Goal: Check status

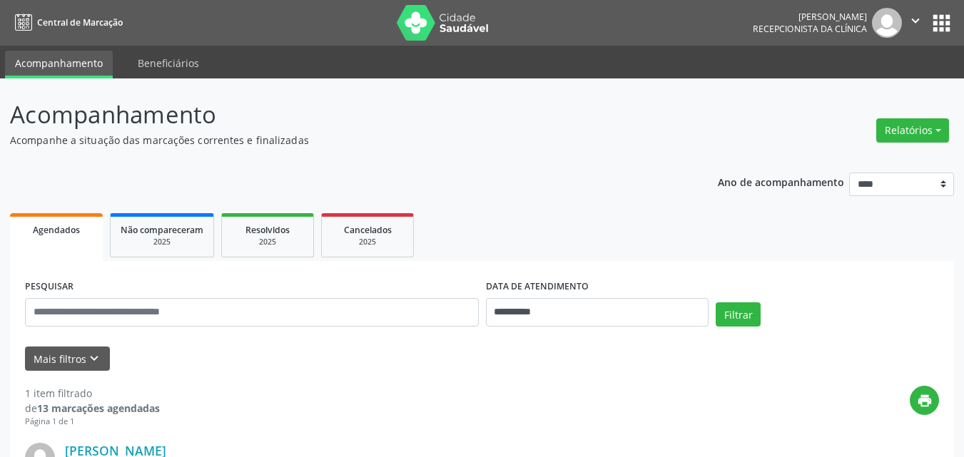
scroll to position [213, 0]
click at [535, 150] on div "**********" at bounding box center [482, 379] width 944 height 564
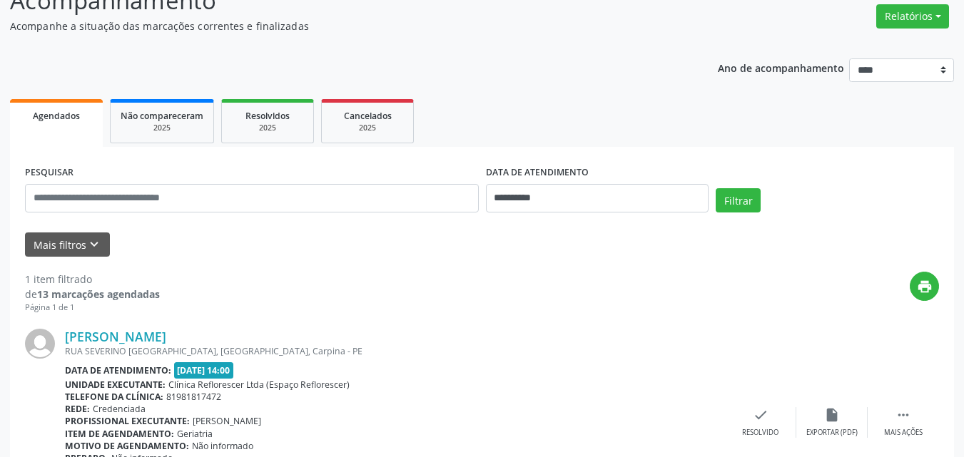
scroll to position [213, 0]
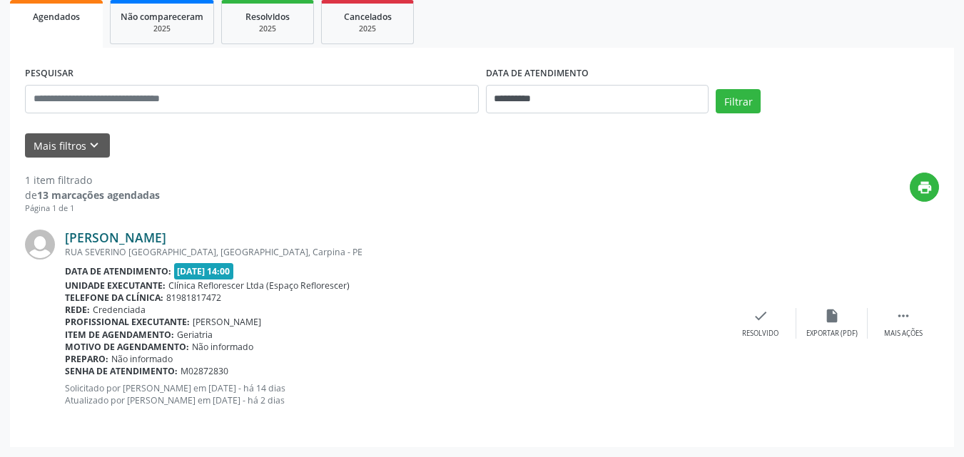
click at [151, 237] on link "Maria Cecilia Pereira da Silva" at bounding box center [115, 238] width 101 height 16
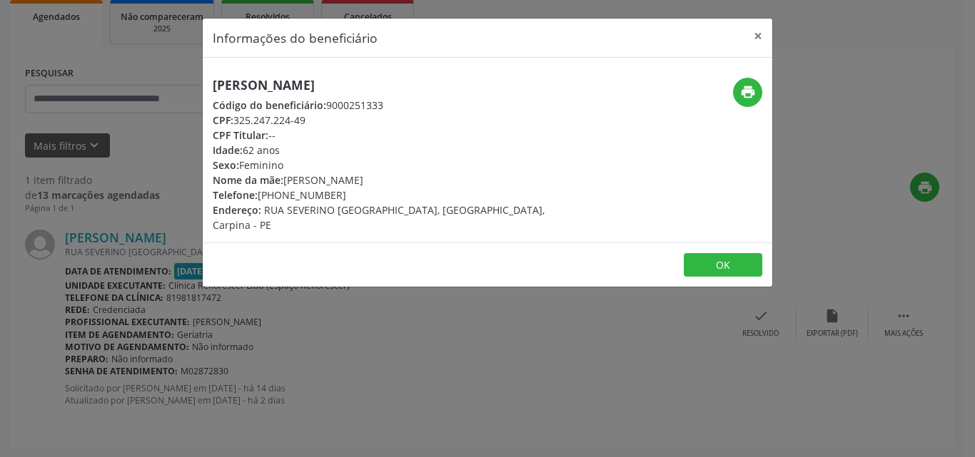
drag, startPoint x: 236, startPoint y: 120, endPoint x: 311, endPoint y: 118, distance: 75.7
click at [311, 118] on div "CPF: 325.247.224-49" at bounding box center [393, 120] width 360 height 15
copy div "325.247.224-49"
click at [728, 253] on button "OK" at bounding box center [723, 265] width 79 height 24
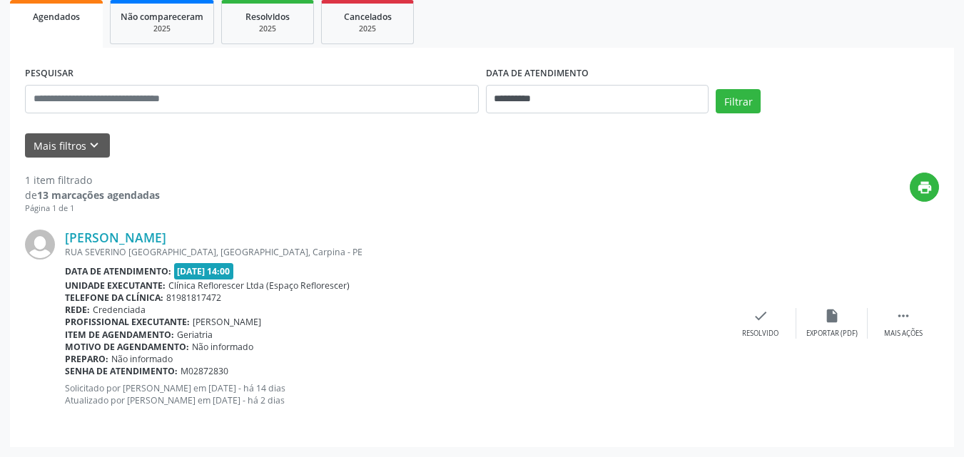
click at [483, 235] on div "Maria Cecilia Pereira da Silva" at bounding box center [395, 238] width 660 height 16
